Goal: Task Accomplishment & Management: Manage account settings

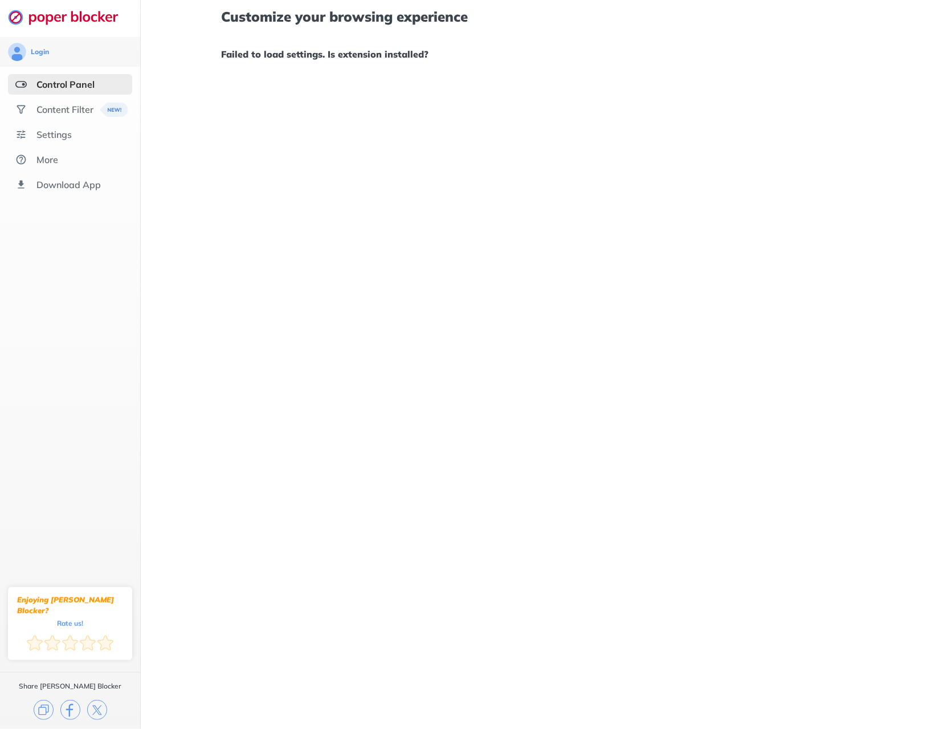
click at [295, 53] on h1 "Failed to load settings. Is extension installed?" at bounding box center [542, 54] width 642 height 15
click at [55, 111] on div "Content Filter" at bounding box center [64, 109] width 57 height 11
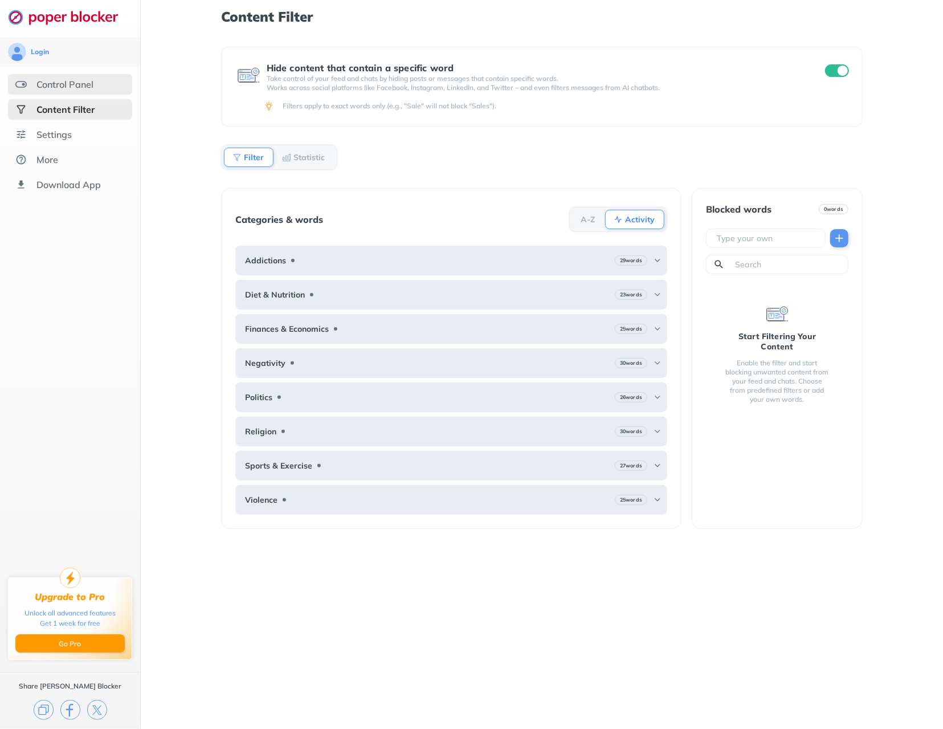
click at [57, 85] on div "Control Panel" at bounding box center [64, 84] width 57 height 11
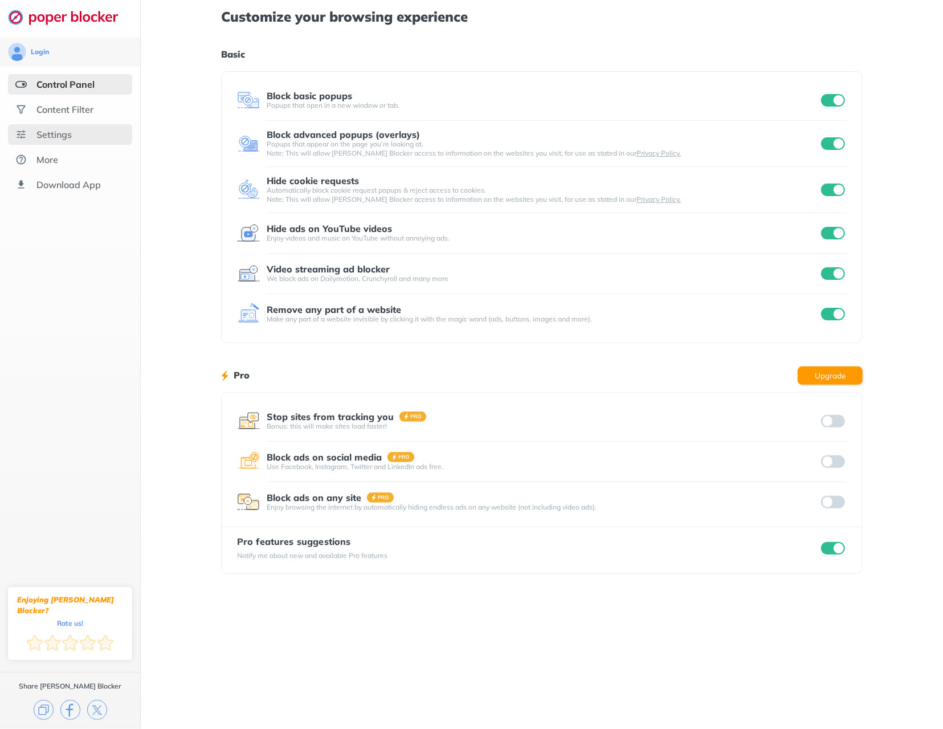
click at [72, 137] on div "Settings" at bounding box center [53, 134] width 35 height 11
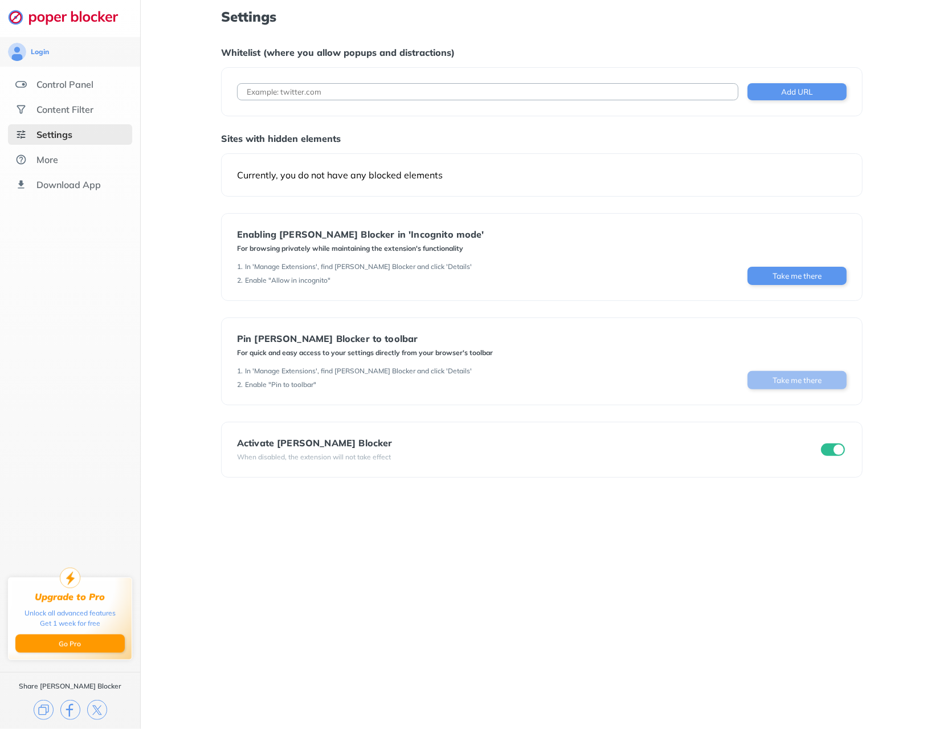
click at [784, 384] on button "Take me there" at bounding box center [797, 380] width 99 height 18
